Goal: Transaction & Acquisition: Obtain resource

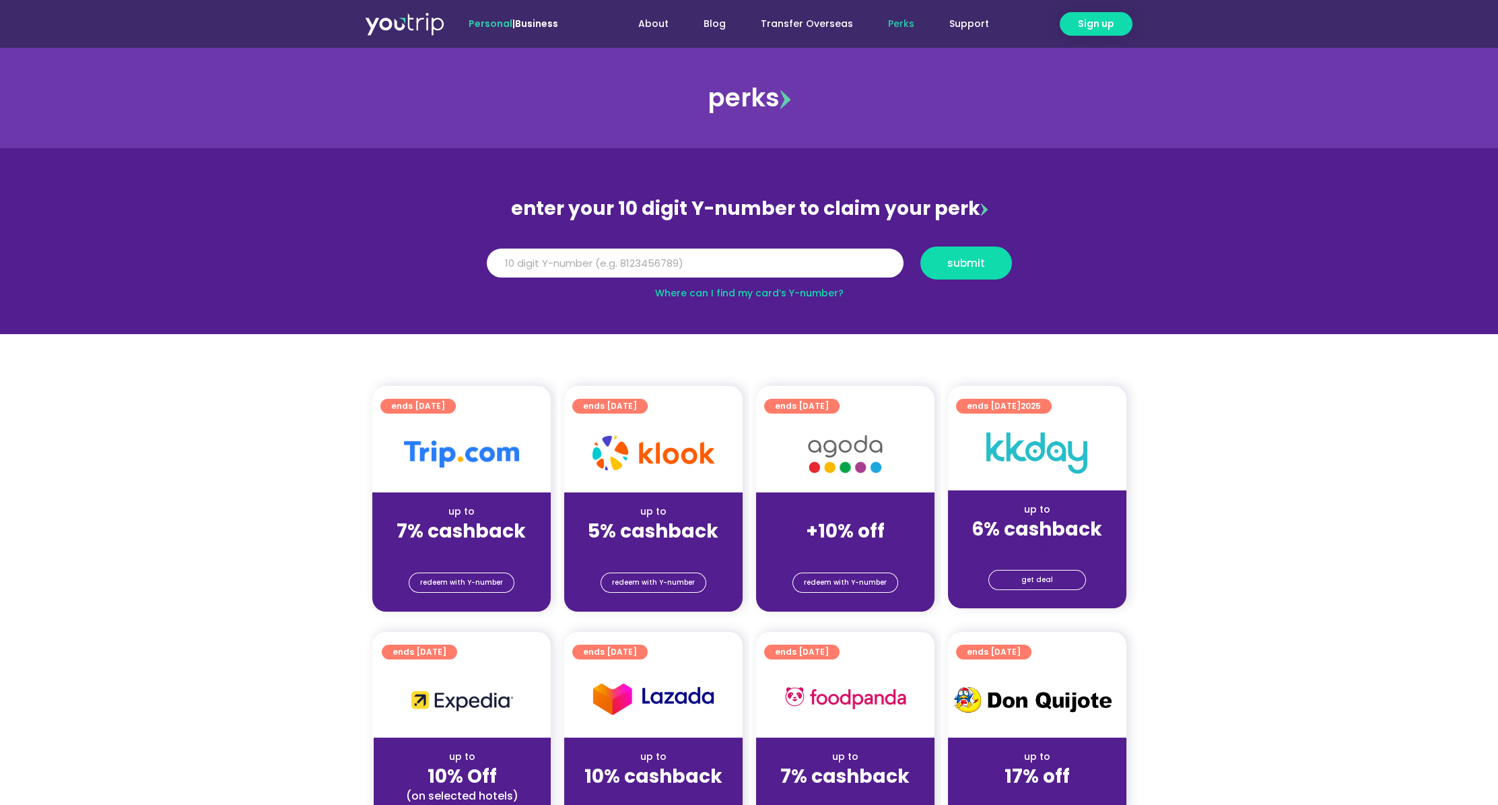
click at [806, 287] on link "Where can I find my card’s Y-number?" at bounding box center [749, 292] width 189 height 13
click at [722, 263] on input "Y Number" at bounding box center [695, 263] width 417 height 30
click at [747, 264] on input "Y Number" at bounding box center [695, 263] width 417 height 30
type input "8130957018"
click at [985, 259] on span "submit" at bounding box center [966, 263] width 69 height 10
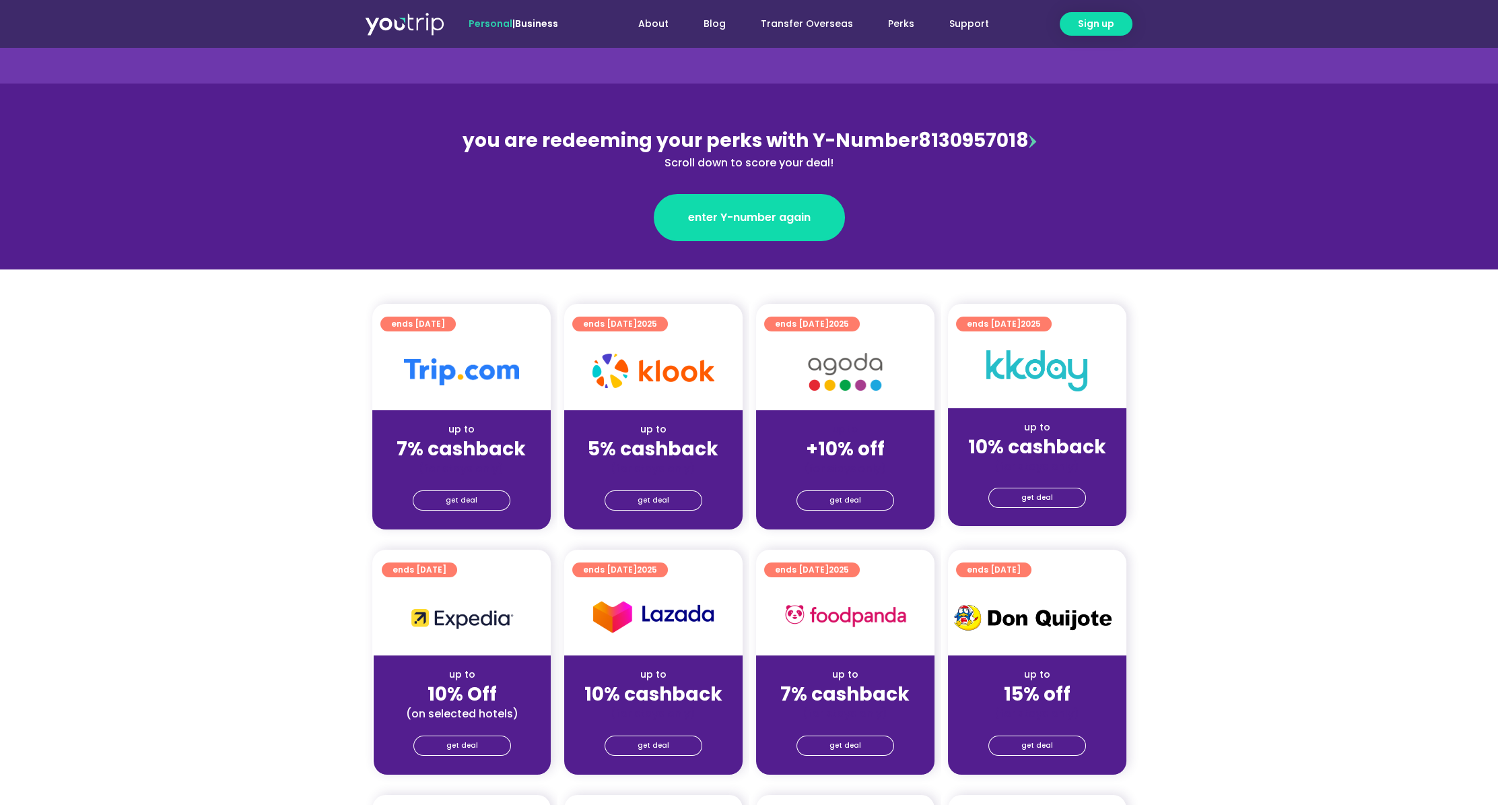
scroll to position [179, 0]
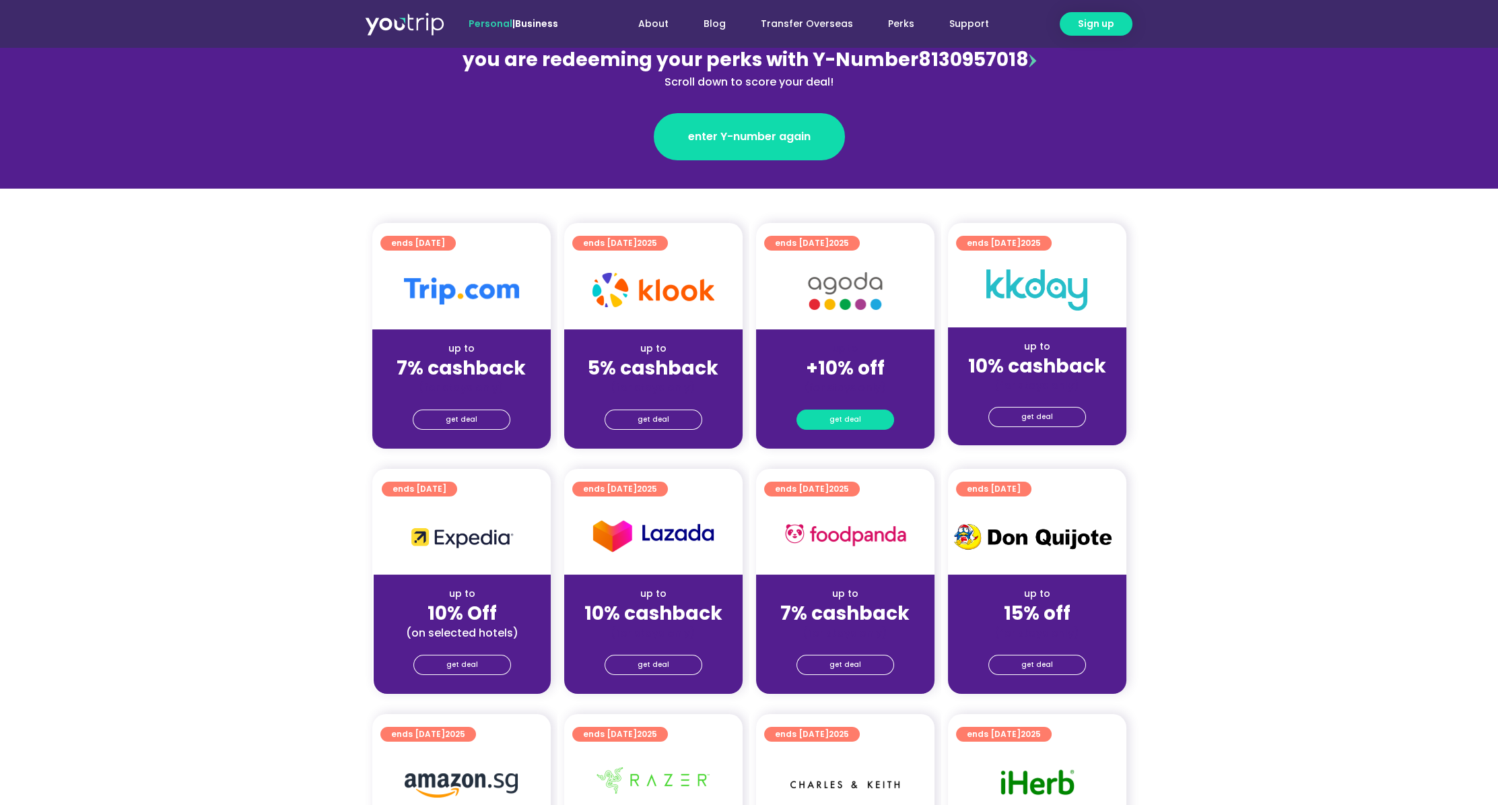
click at [856, 417] on span "get deal" at bounding box center [845, 419] width 32 height 19
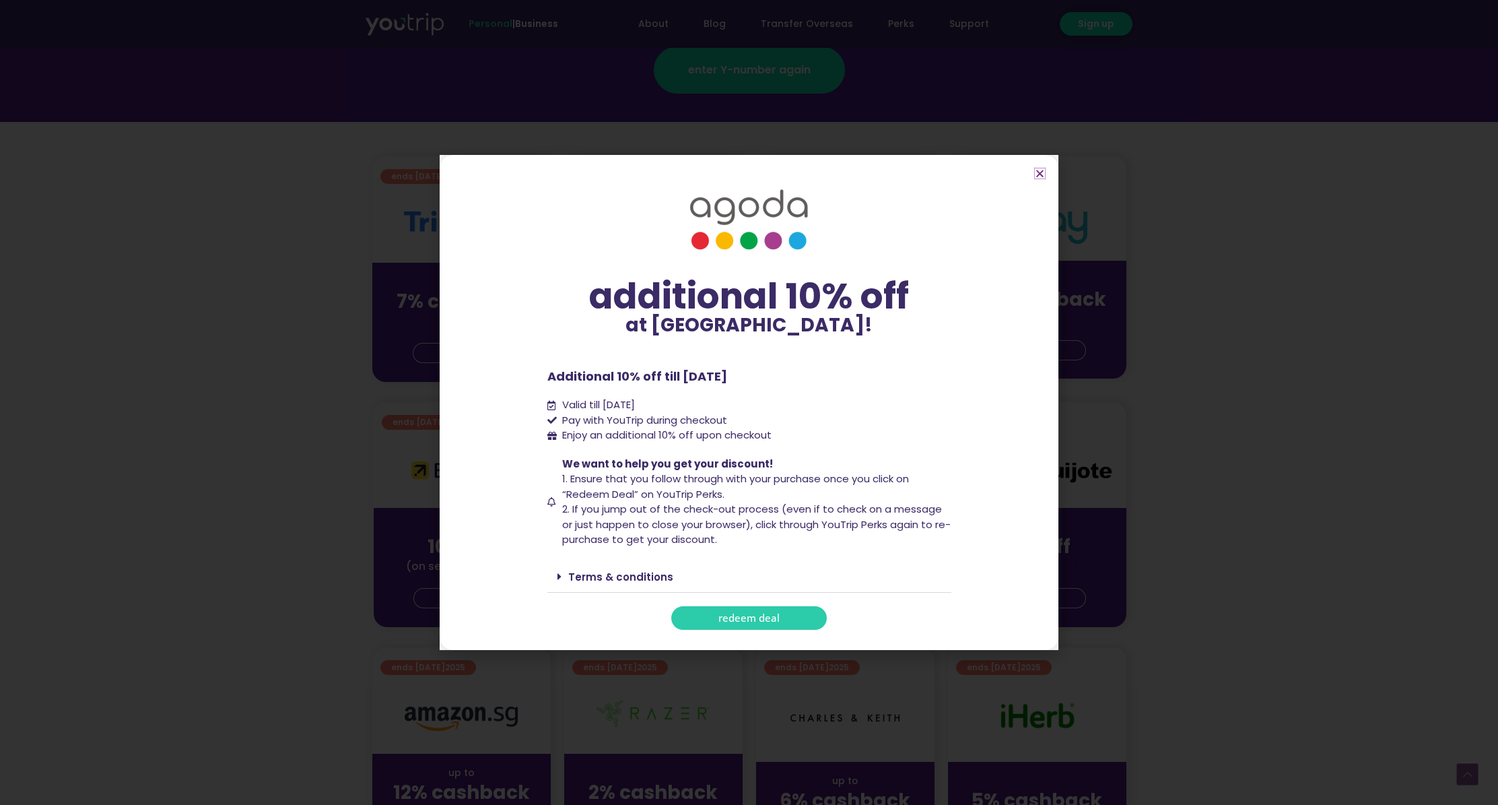
scroll to position [269, 0]
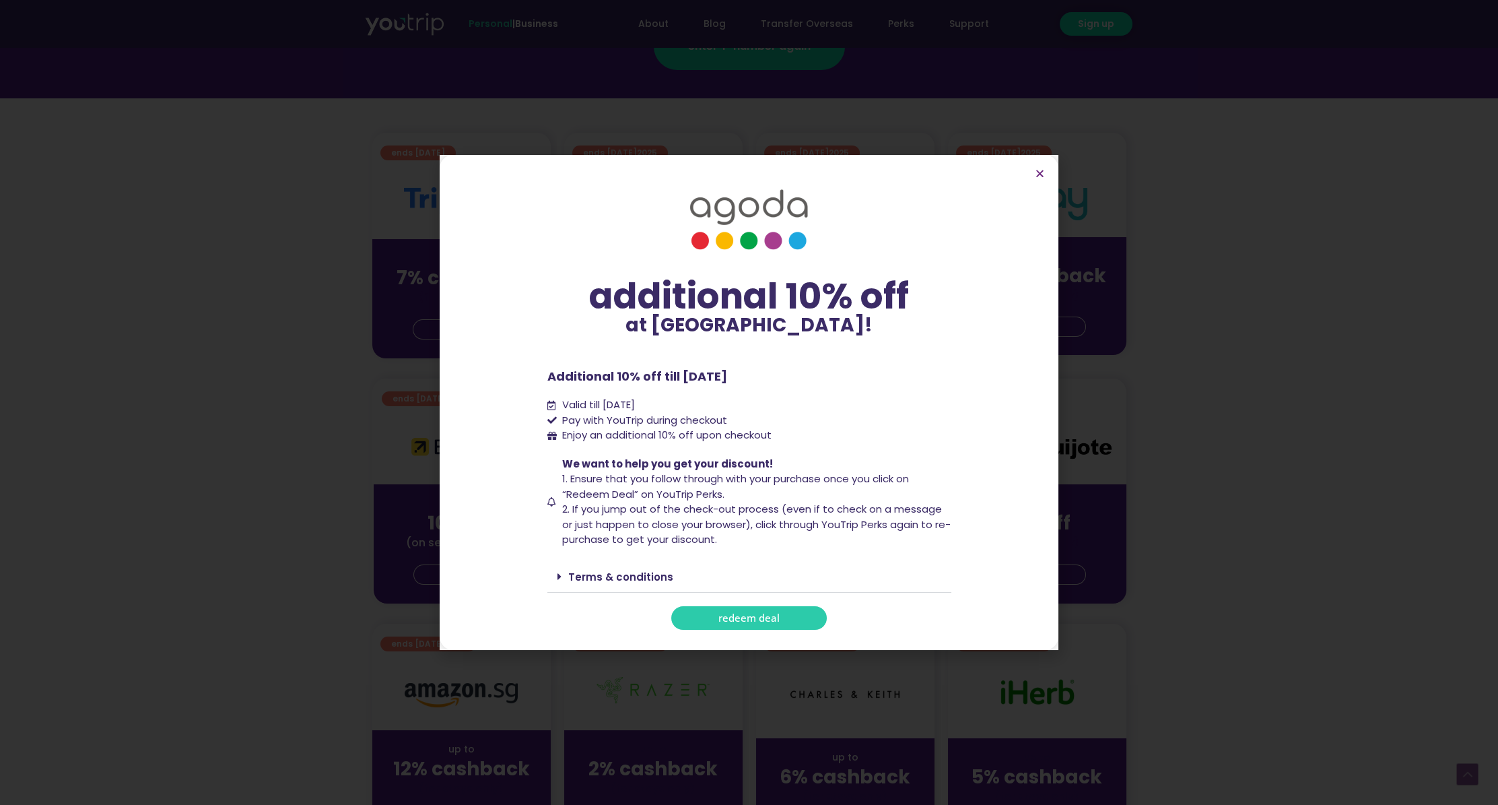
click at [756, 609] on link "redeem deal" at bounding box center [749, 618] width 156 height 24
